Goal: Navigation & Orientation: Find specific page/section

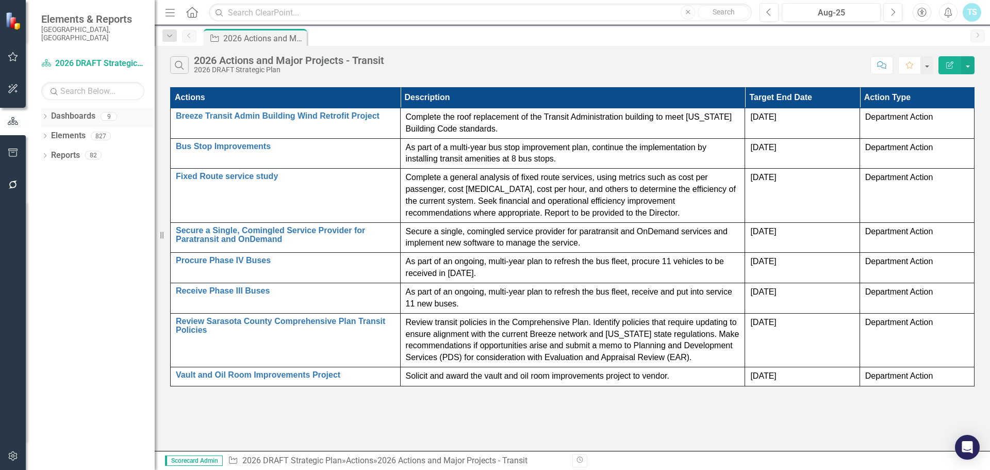
click at [63, 110] on link "Dashboards" at bounding box center [73, 116] width 44 height 12
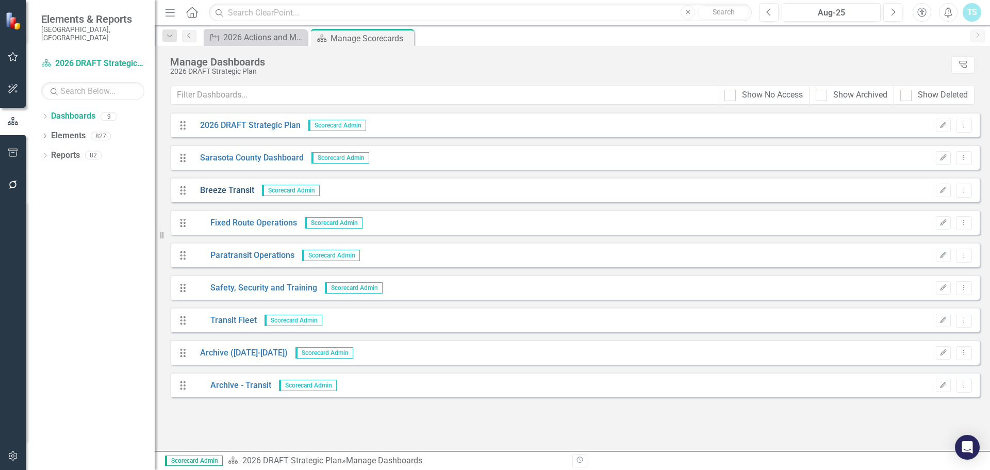
click at [209, 189] on link "Breeze Transit" at bounding box center [223, 191] width 62 height 12
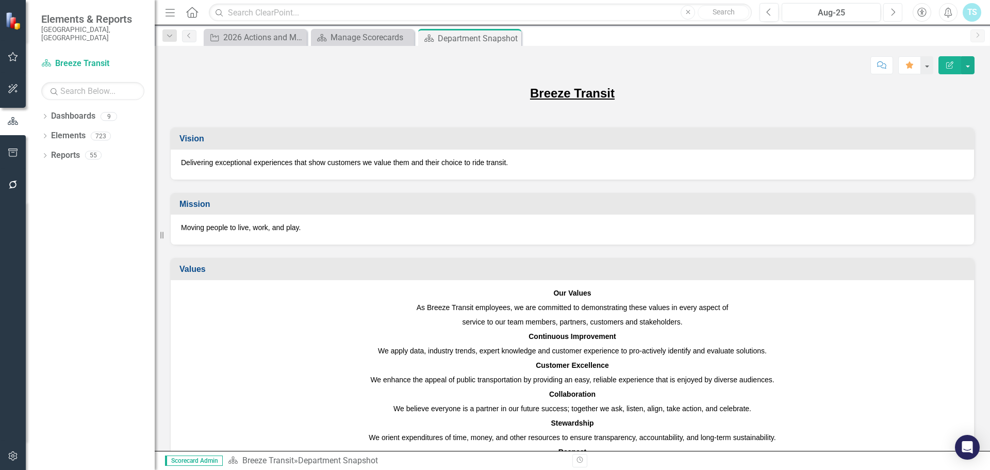
click at [890, 15] on icon "Next" at bounding box center [893, 12] width 6 height 9
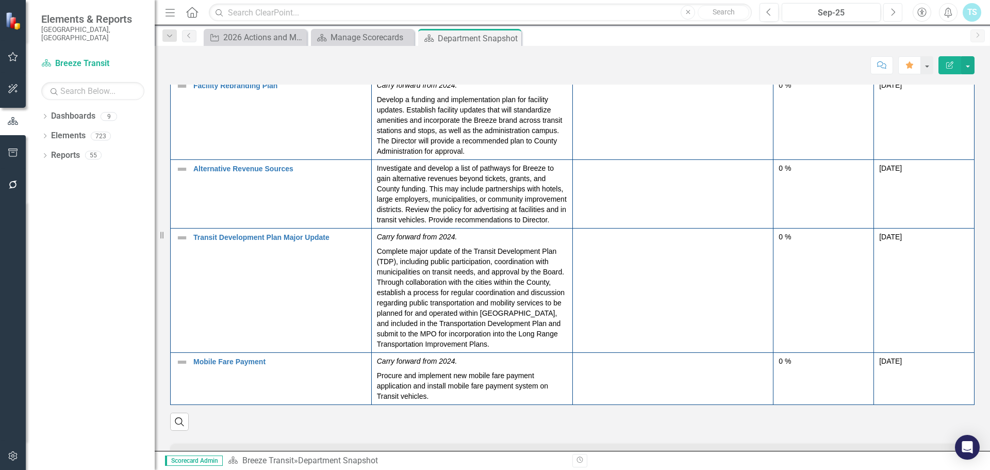
scroll to position [91, 0]
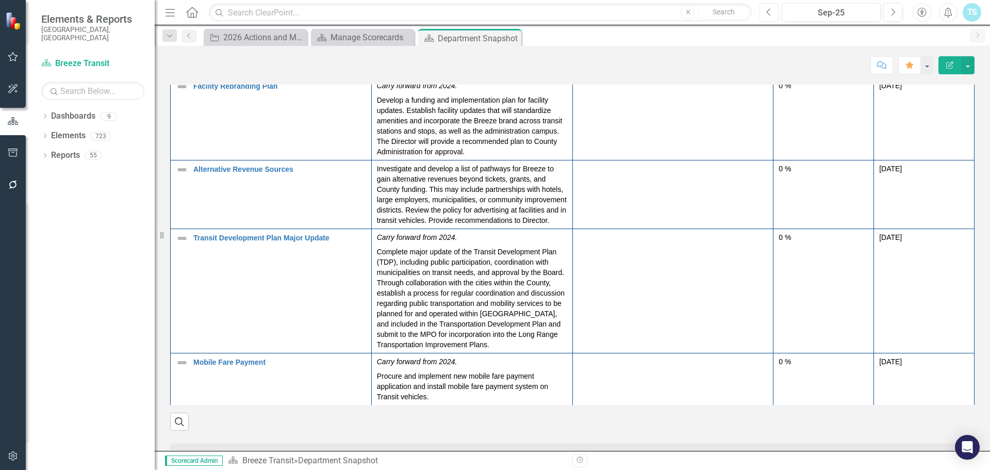
click at [774, 8] on button "Previous" at bounding box center [769, 12] width 19 height 19
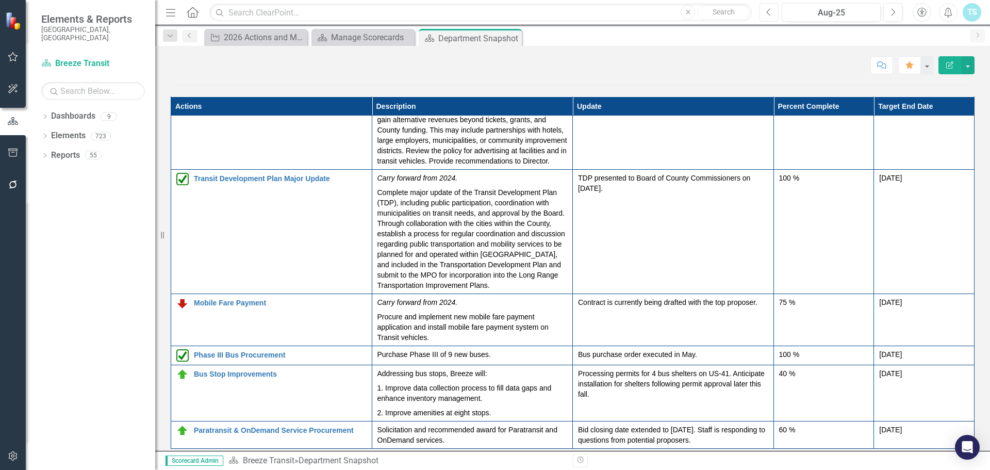
scroll to position [1341, 0]
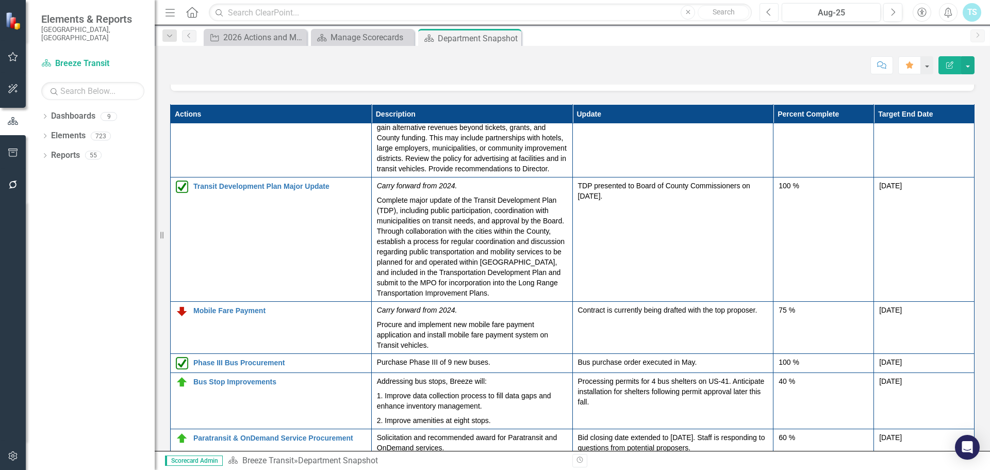
drag, startPoint x: 155, startPoint y: 218, endPoint x: 126, endPoint y: 210, distance: 30.4
click at [126, 210] on div "Elements & Reports [GEOGRAPHIC_DATA], [GEOGRAPHIC_DATA] Dashboard Breeze Transi…" at bounding box center [77, 235] width 155 height 470
drag, startPoint x: 159, startPoint y: 237, endPoint x: 142, endPoint y: 236, distance: 17.5
click at [142, 236] on div "Elements & Reports [GEOGRAPHIC_DATA], [GEOGRAPHIC_DATA] Dashboard Breeze Transi…" at bounding box center [77, 235] width 155 height 470
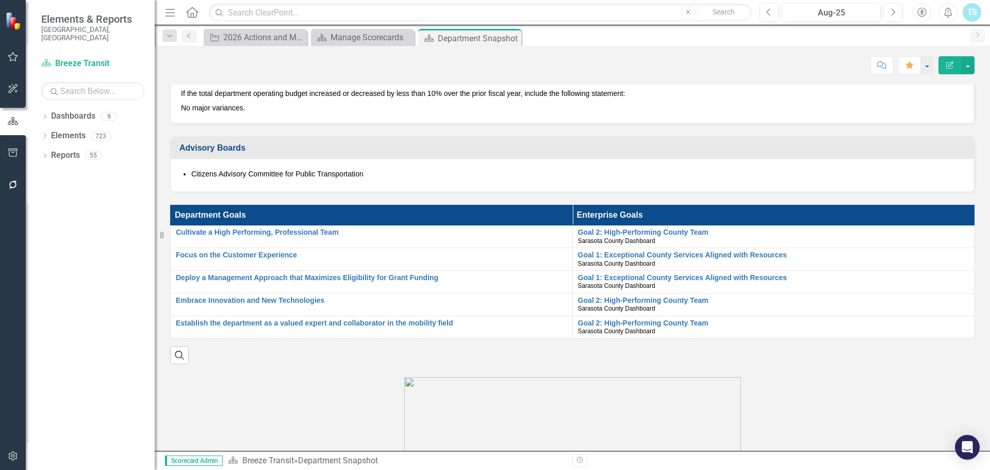
scroll to position [619, 0]
